Goal: Find specific page/section: Find specific page/section

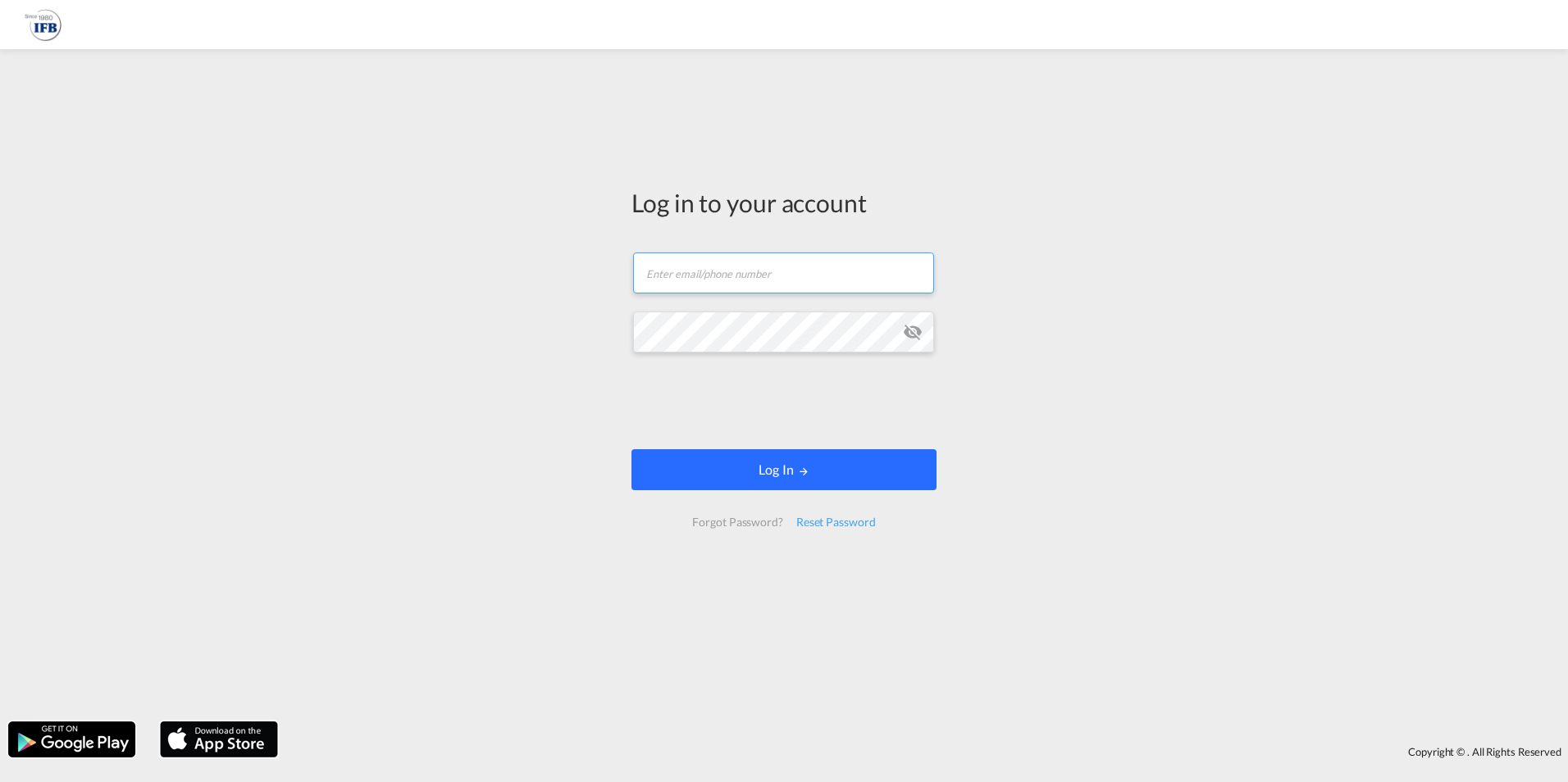
type input "[EMAIL_ADDRESS][PERSON_NAME][DOMAIN_NAME]"
click at [793, 474] on button "Log In" at bounding box center [784, 469] width 305 height 41
